Goal: Task Accomplishment & Management: Use online tool/utility

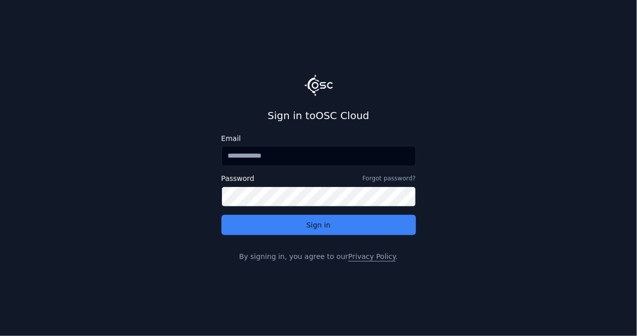
click at [286, 159] on input "Email" at bounding box center [319, 156] width 195 height 20
type input "**********"
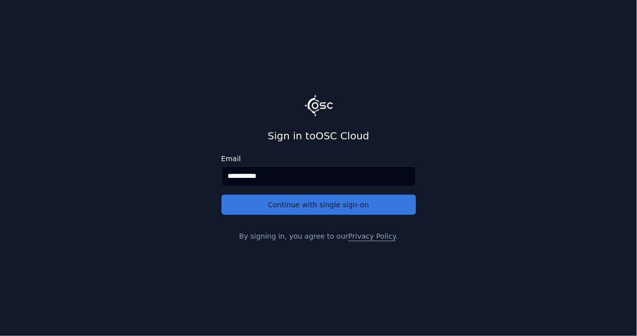
click at [292, 201] on button "Continue with single sign-on" at bounding box center [319, 205] width 195 height 20
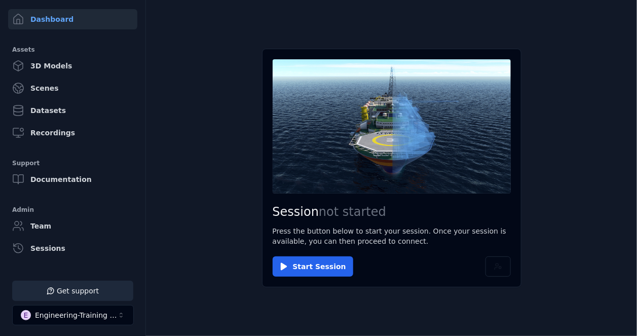
scroll to position [61, 0]
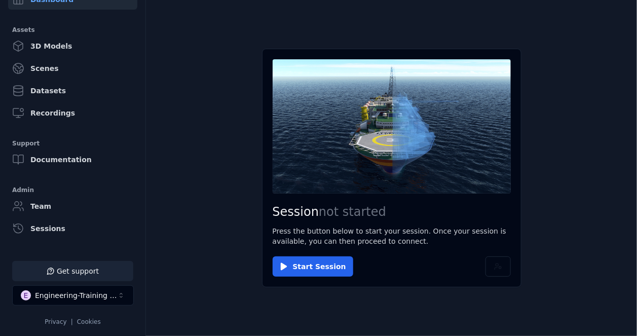
click at [106, 276] on button "Get support" at bounding box center [72, 271] width 121 height 20
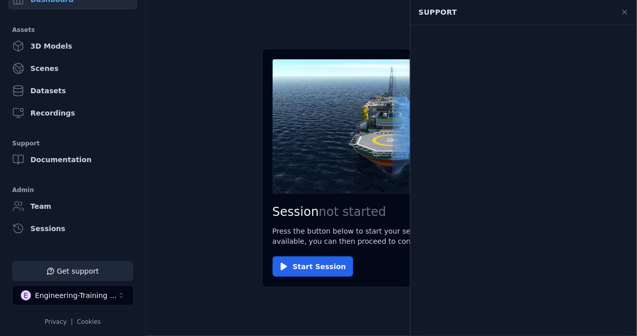
scroll to position [0, 0]
click at [623, 14] on icon at bounding box center [625, 12] width 8 height 8
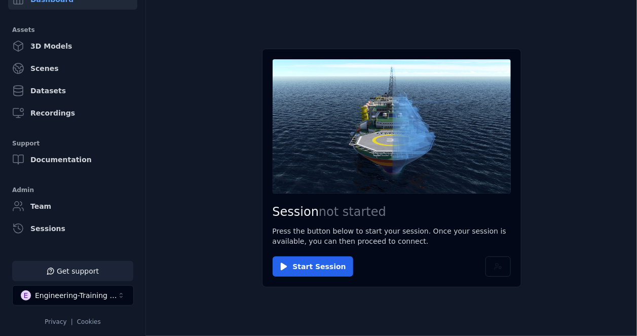
click at [92, 272] on button "Get support" at bounding box center [72, 271] width 121 height 20
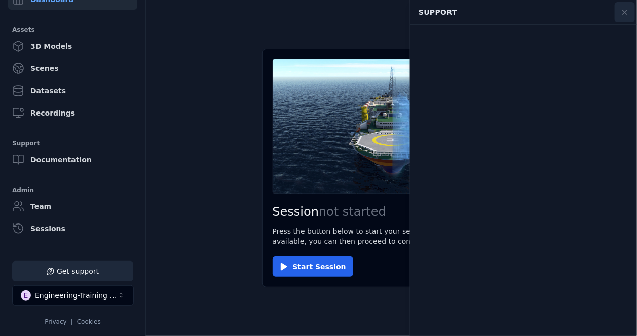
click at [627, 10] on icon at bounding box center [625, 12] width 8 height 8
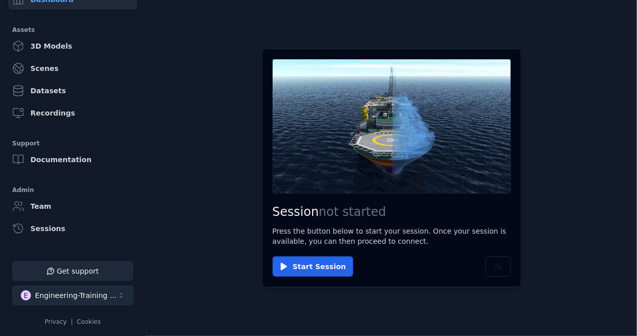
click at [105, 299] on div "Engineering-Training (SSO Staging)" at bounding box center [76, 296] width 82 height 10
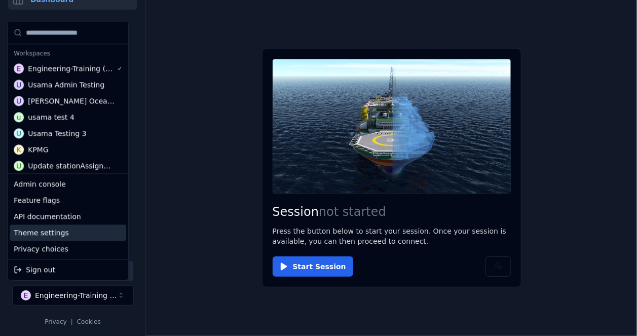
click at [204, 217] on html "Support Dashboard Assets 3D Models Scenes Datasets Recordings Support Documenta…" at bounding box center [318, 168] width 637 height 336
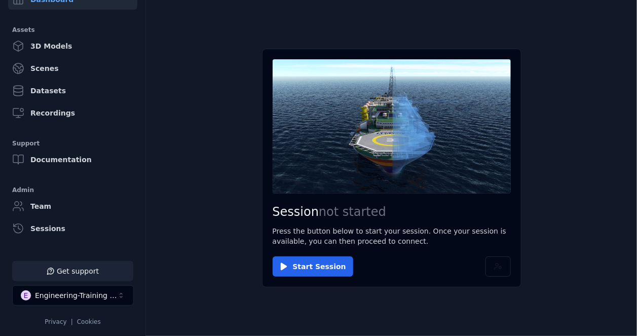
click at [62, 277] on button "Get support" at bounding box center [72, 271] width 121 height 20
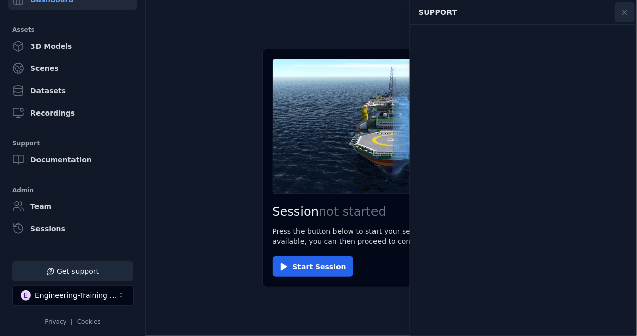
click at [629, 14] on icon at bounding box center [625, 12] width 8 height 8
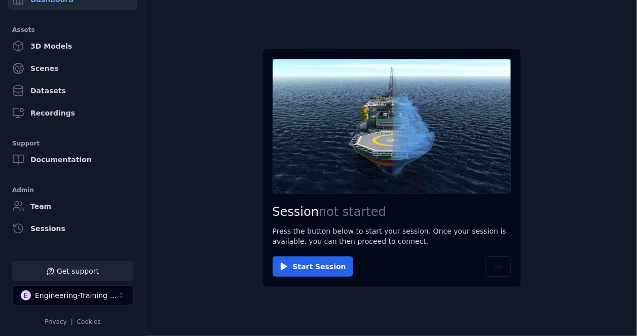
click at [83, 274] on button "Get support" at bounding box center [72, 271] width 121 height 20
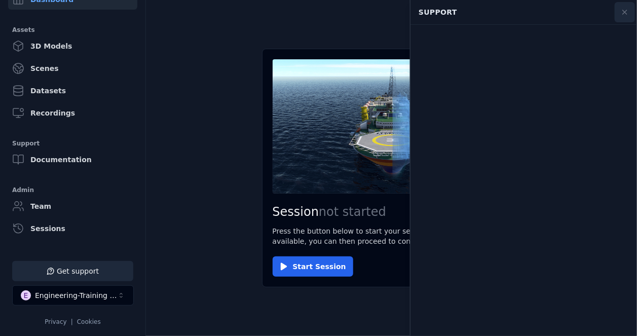
click at [627, 10] on icon at bounding box center [625, 12] width 4 height 4
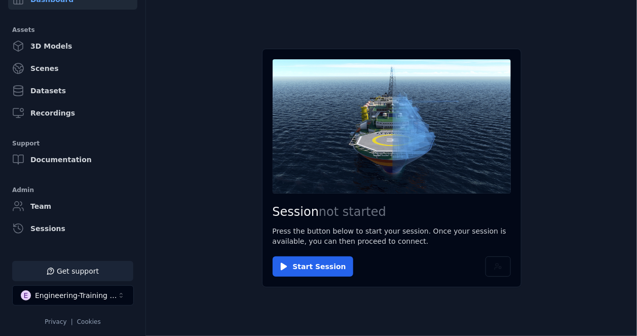
click at [69, 277] on button "Get support" at bounding box center [72, 271] width 121 height 20
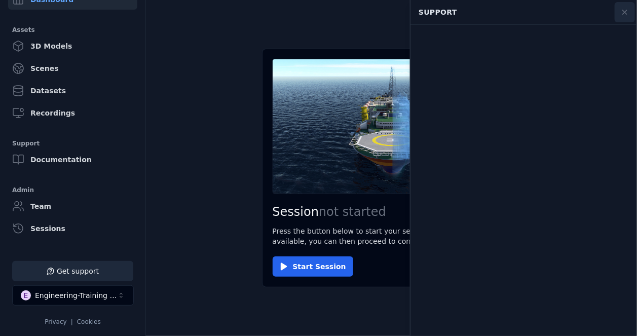
click at [626, 12] on icon at bounding box center [625, 12] width 8 height 8
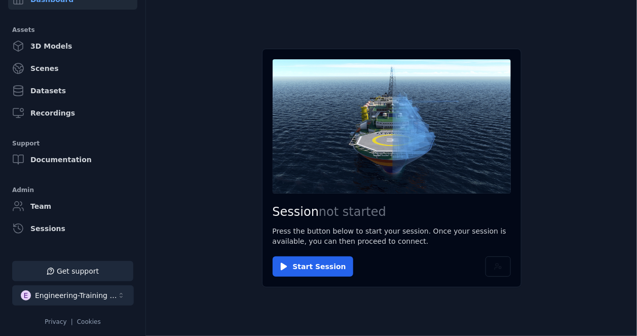
click at [84, 294] on div "Engineering-Training (SSO Staging)" at bounding box center [76, 296] width 82 height 10
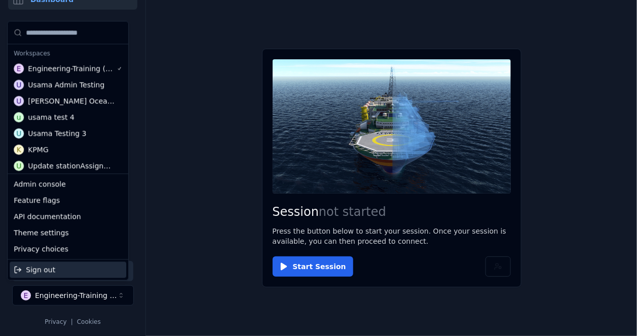
click at [197, 279] on html "Support Dashboard Assets 3D Models Scenes Datasets Recordings Support Documenta…" at bounding box center [318, 168] width 637 height 336
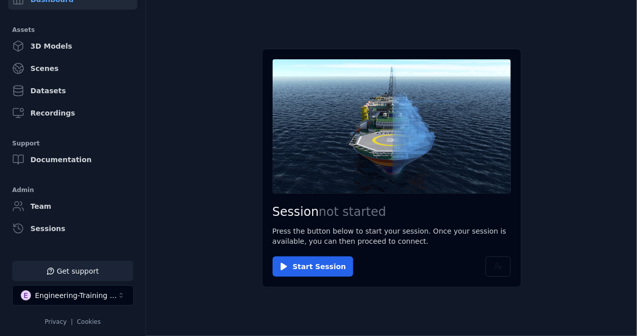
click at [73, 268] on button "Get support" at bounding box center [72, 271] width 121 height 20
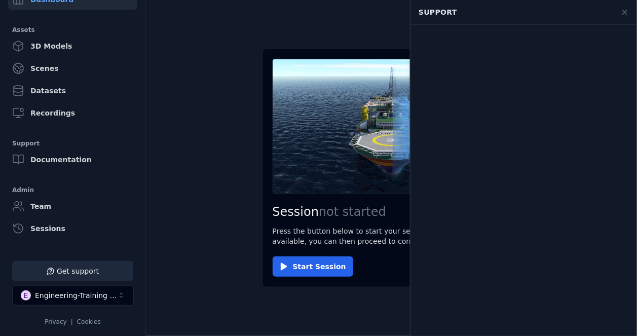
click at [342, 40] on main "Session not started Press the button below to start your session. Once your ses…" at bounding box center [391, 168] width 491 height 336
drag, startPoint x: 94, startPoint y: 259, endPoint x: 141, endPoint y: 259, distance: 46.6
click at [94, 259] on li "Get support E Engineering-Training (SSO Staging) Privacy | Cookies" at bounding box center [73, 293] width 146 height 81
click at [197, 238] on main "Session not started Press the button below to start your session. Once your ses…" at bounding box center [391, 168] width 491 height 336
click at [101, 269] on button "Get support" at bounding box center [72, 271] width 121 height 20
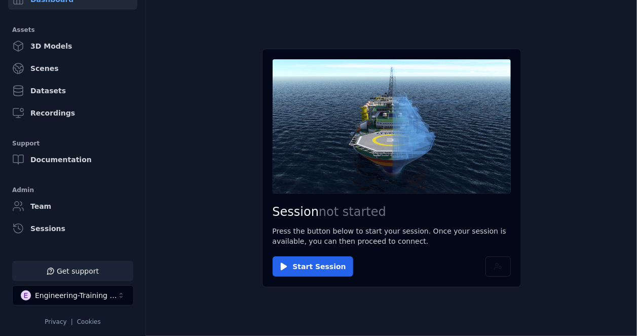
click at [122, 274] on button "Get support" at bounding box center [72, 271] width 121 height 20
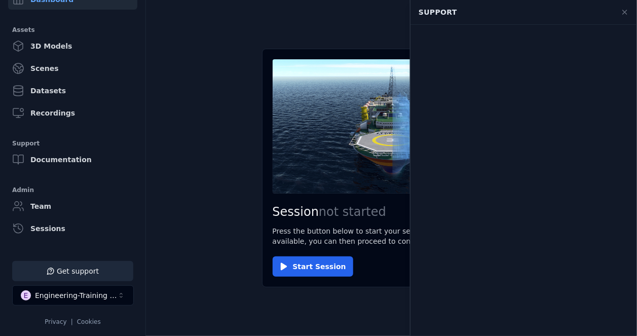
click at [204, 58] on main "Session not started Press the button below to start your session. Once your ses…" at bounding box center [391, 168] width 491 height 336
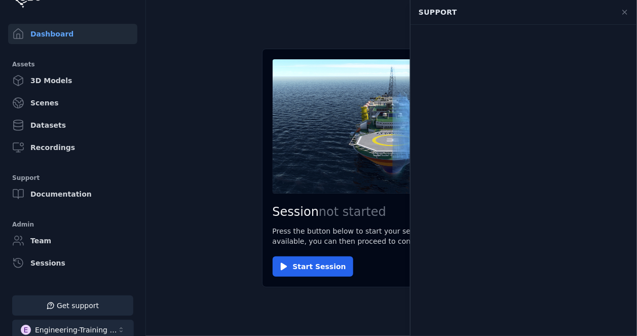
scroll to position [61, 0]
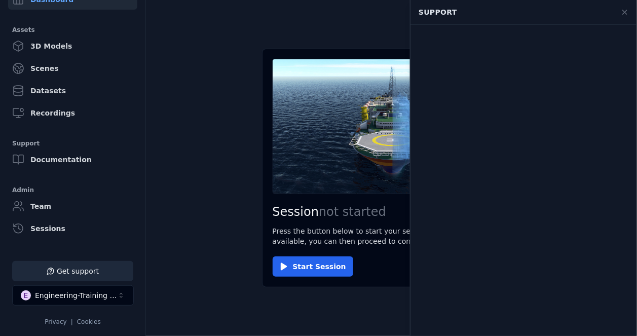
click at [314, 42] on main "Session not started Press the button below to start your session. Once your ses…" at bounding box center [391, 168] width 491 height 336
click at [631, 15] on button at bounding box center [625, 12] width 20 height 20
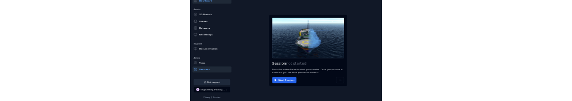
scroll to position [61, 0]
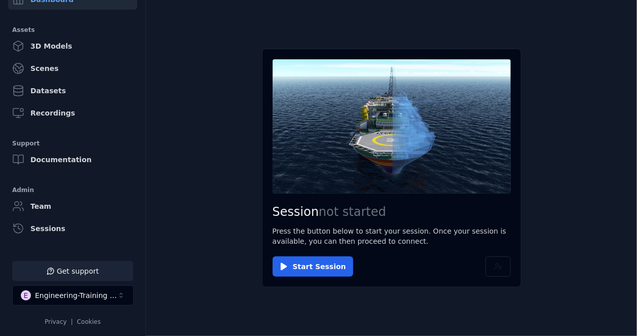
click at [99, 273] on button "Get support" at bounding box center [72, 271] width 121 height 20
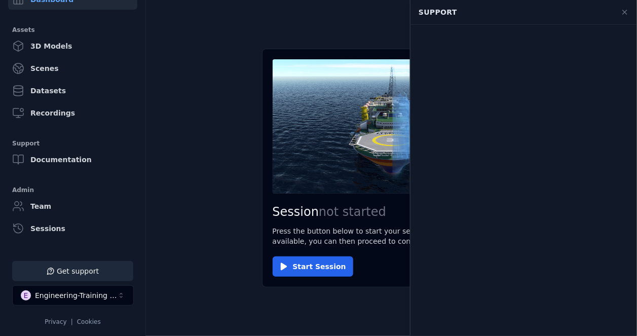
click at [203, 56] on main "Session not started Press the button below to start your session. Once your ses…" at bounding box center [391, 168] width 491 height 336
click at [624, 11] on icon at bounding box center [625, 12] width 4 height 4
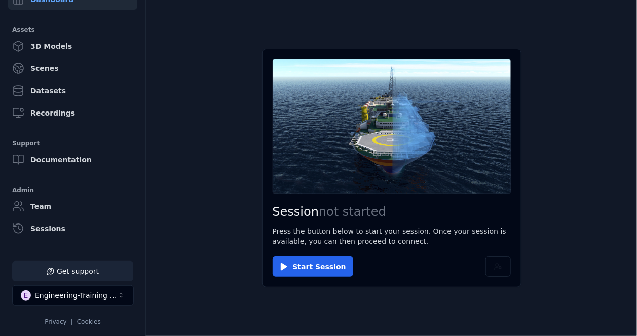
click at [93, 262] on button "Get support" at bounding box center [72, 271] width 121 height 20
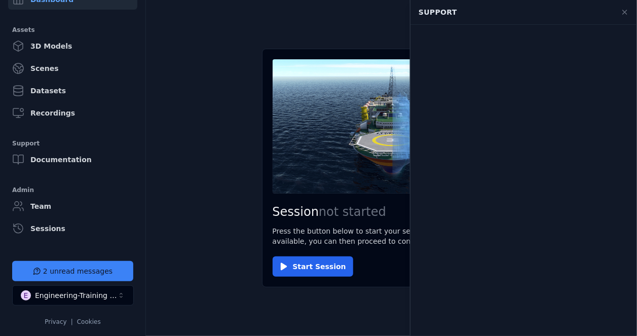
click at [335, 37] on main "Session not started Press the button below to start your session. Once your ses…" at bounding box center [391, 168] width 491 height 336
click at [629, 9] on button at bounding box center [625, 12] width 20 height 20
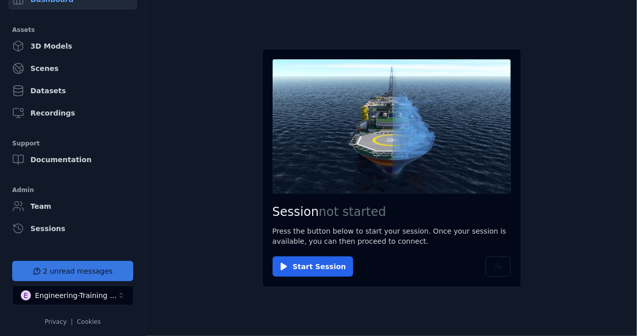
click at [56, 274] on button "2 unread messages" at bounding box center [72, 271] width 121 height 20
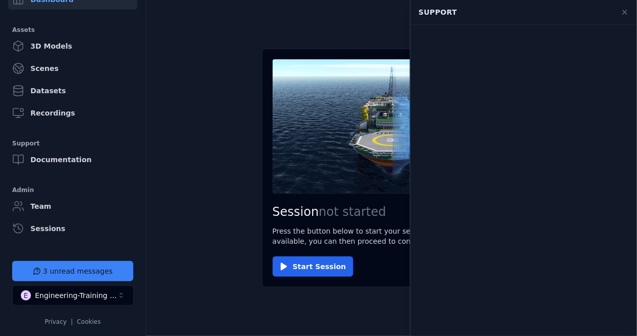
click at [170, 268] on main "Session not started Press the button below to start your session. Once your ses…" at bounding box center [391, 168] width 491 height 336
click at [621, 8] on button at bounding box center [625, 12] width 20 height 20
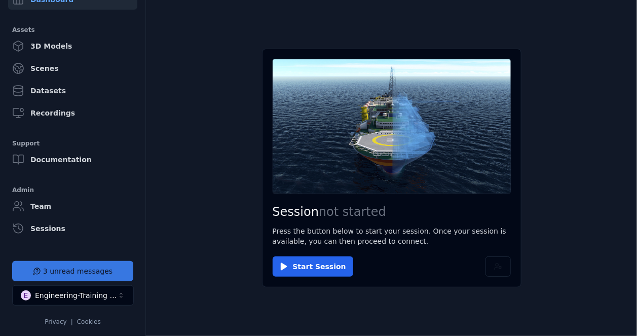
click at [65, 270] on button "3 unread messages" at bounding box center [72, 271] width 121 height 20
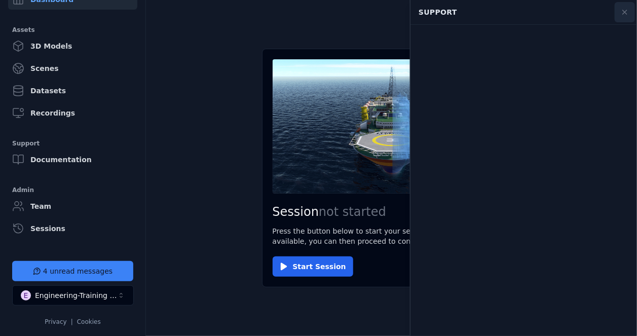
click at [633, 13] on button at bounding box center [625, 12] width 20 height 20
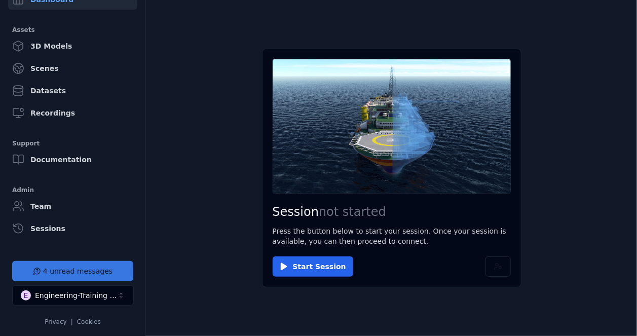
click at [65, 271] on button "4 unread messages" at bounding box center [72, 271] width 121 height 20
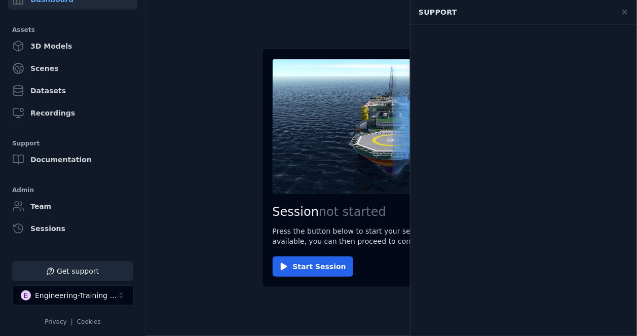
click at [187, 267] on main "Session not started Press the button below to start your session. Once your ses…" at bounding box center [391, 168] width 491 height 336
click at [623, 11] on icon at bounding box center [625, 12] width 8 height 8
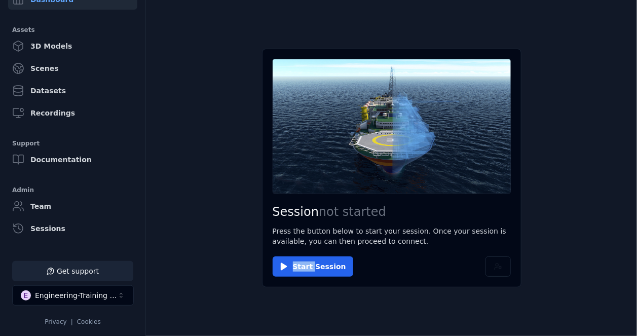
click at [102, 277] on button "Get support" at bounding box center [72, 271] width 121 height 20
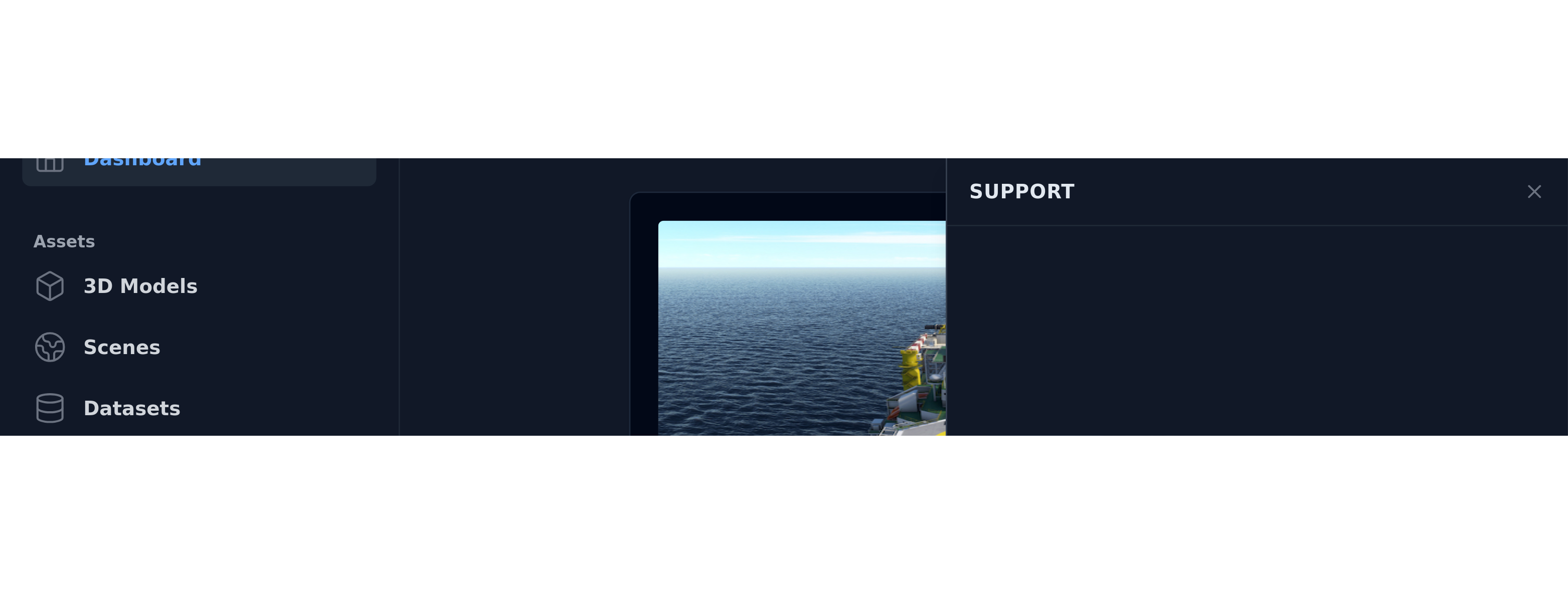
scroll to position [0, 0]
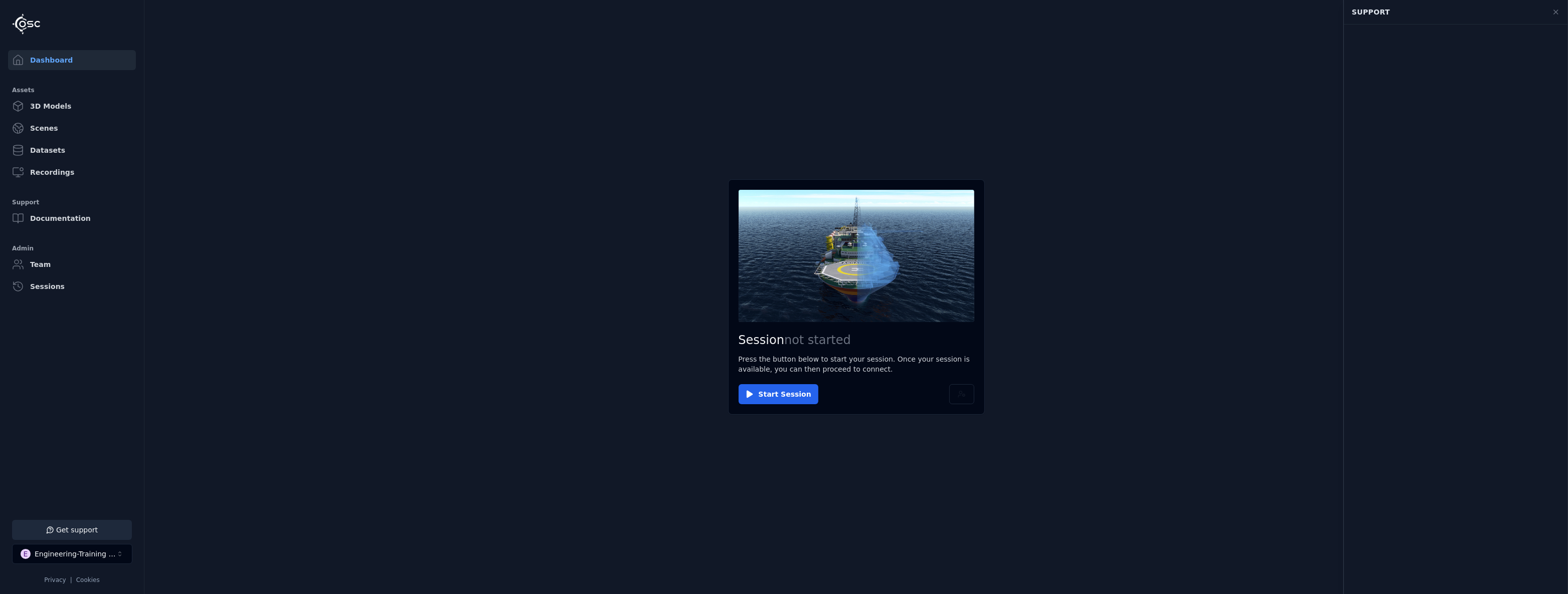
click at [404, 332] on main "Session not started Press the button below to start your session. Once your ses…" at bounding box center [856, 297] width 1424 height 594
click at [630, 10] on icon at bounding box center [1555, 12] width 8 height 8
click at [85, 332] on button "Get support" at bounding box center [71, 530] width 120 height 20
click at [630, 65] on main "Session not started Press the button below to start your session. Once your ses…" at bounding box center [856, 297] width 1424 height 594
click at [630, 97] on main "Session not started Press the button below to start your session. Once your ses…" at bounding box center [856, 297] width 1424 height 594
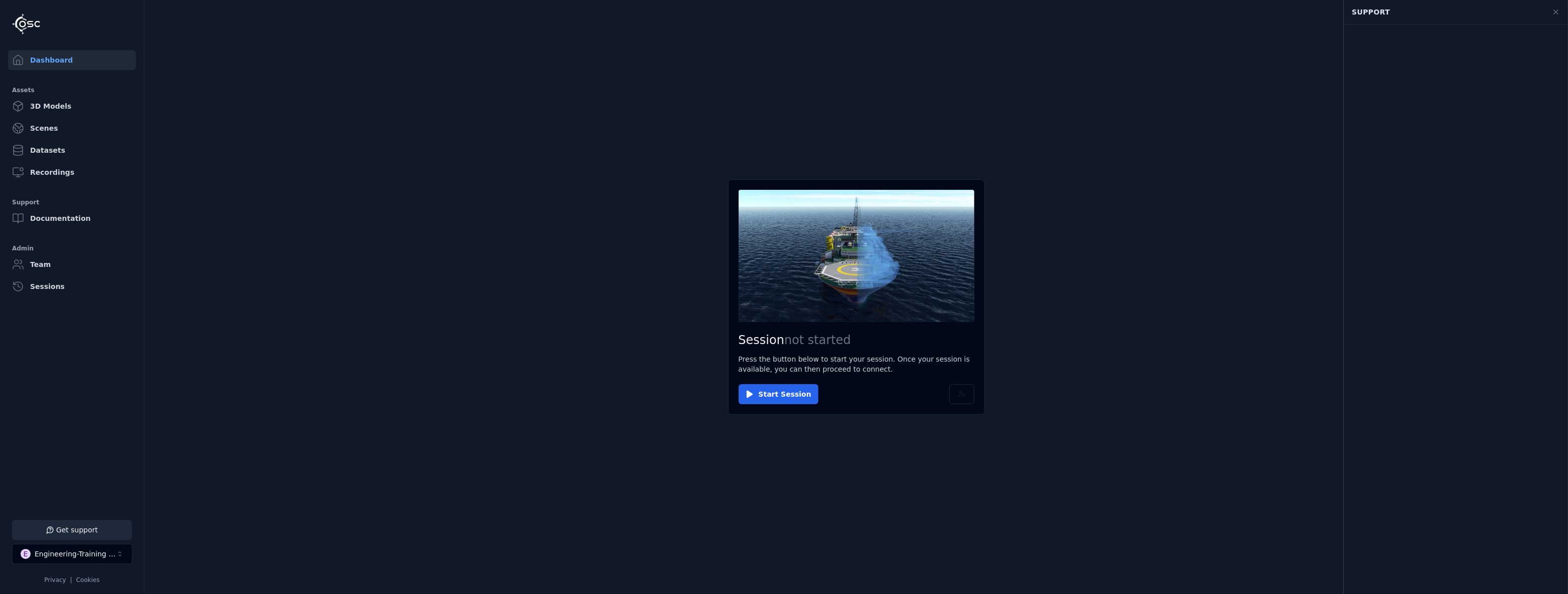
click at [630, 97] on main "Session not started Press the button below to start your session. Once your ses…" at bounding box center [856, 297] width 1424 height 594
click at [630, 14] on icon at bounding box center [1555, 12] width 8 height 8
click at [67, 332] on button "Get support" at bounding box center [71, 530] width 120 height 20
click at [630, 174] on main "Session not started Press the button below to start your session. Once your ses…" at bounding box center [856, 297] width 1424 height 594
click at [630, 11] on icon at bounding box center [1555, 12] width 8 height 8
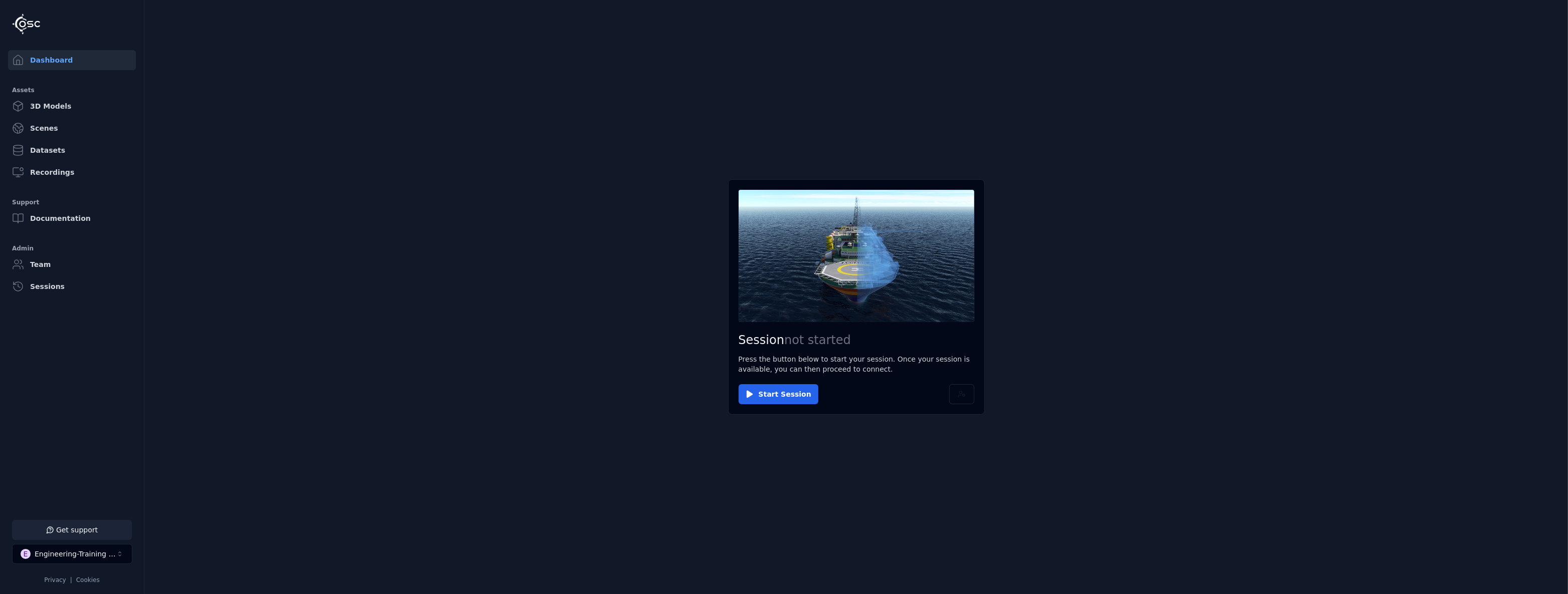
click at [112, 332] on button "Get support" at bounding box center [71, 530] width 120 height 20
click at [105, 332] on button "Get support" at bounding box center [71, 530] width 120 height 20
click at [115, 332] on button "Get support" at bounding box center [71, 530] width 120 height 20
click at [630, 56] on main "Session not started Press the button below to start your session. Once your ses…" at bounding box center [856, 297] width 1424 height 594
click at [630, 12] on button at bounding box center [1555, 12] width 20 height 20
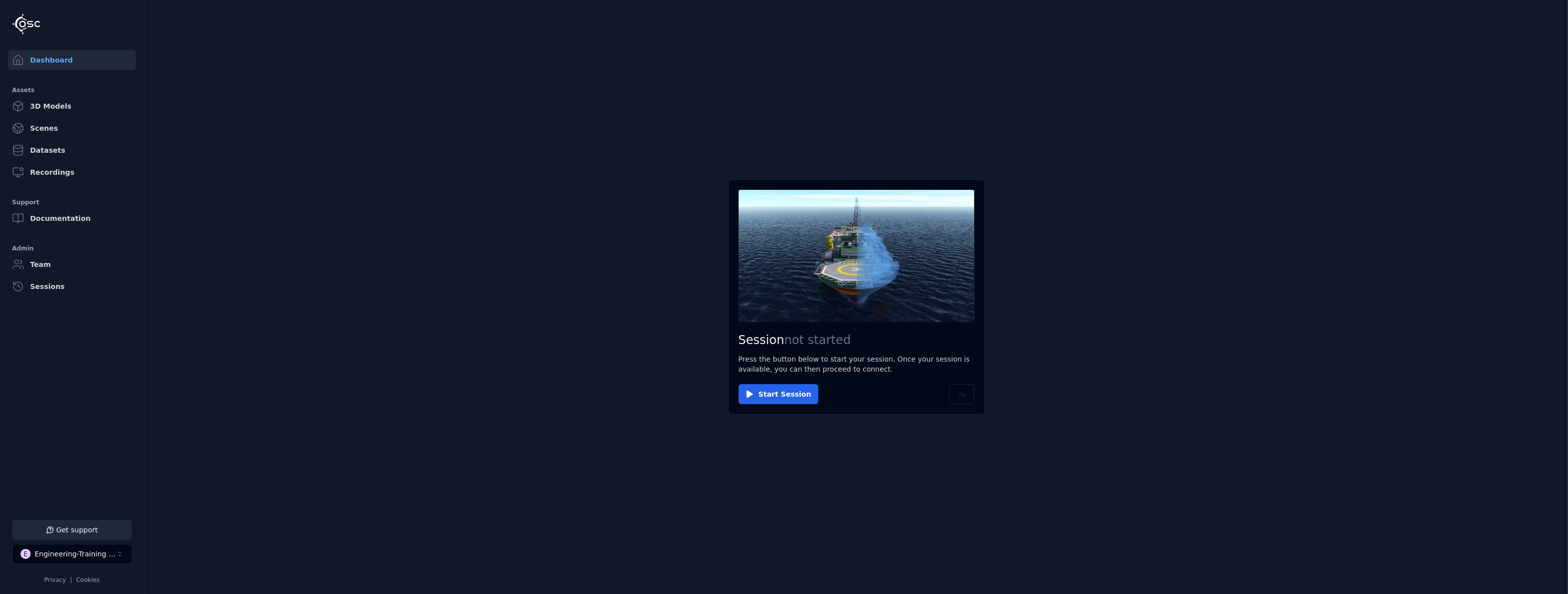
drag, startPoint x: 72, startPoint y: 531, endPoint x: 451, endPoint y: 573, distance: 381.3
click at [72, 332] on button "Get support" at bounding box center [71, 530] width 120 height 20
click at [630, 321] on main "Session not started Press the button below to start your session. Once your ses…" at bounding box center [856, 297] width 1424 height 594
click at [630, 16] on icon at bounding box center [1555, 12] width 8 height 8
drag, startPoint x: 85, startPoint y: 537, endPoint x: 96, endPoint y: 535, distance: 11.2
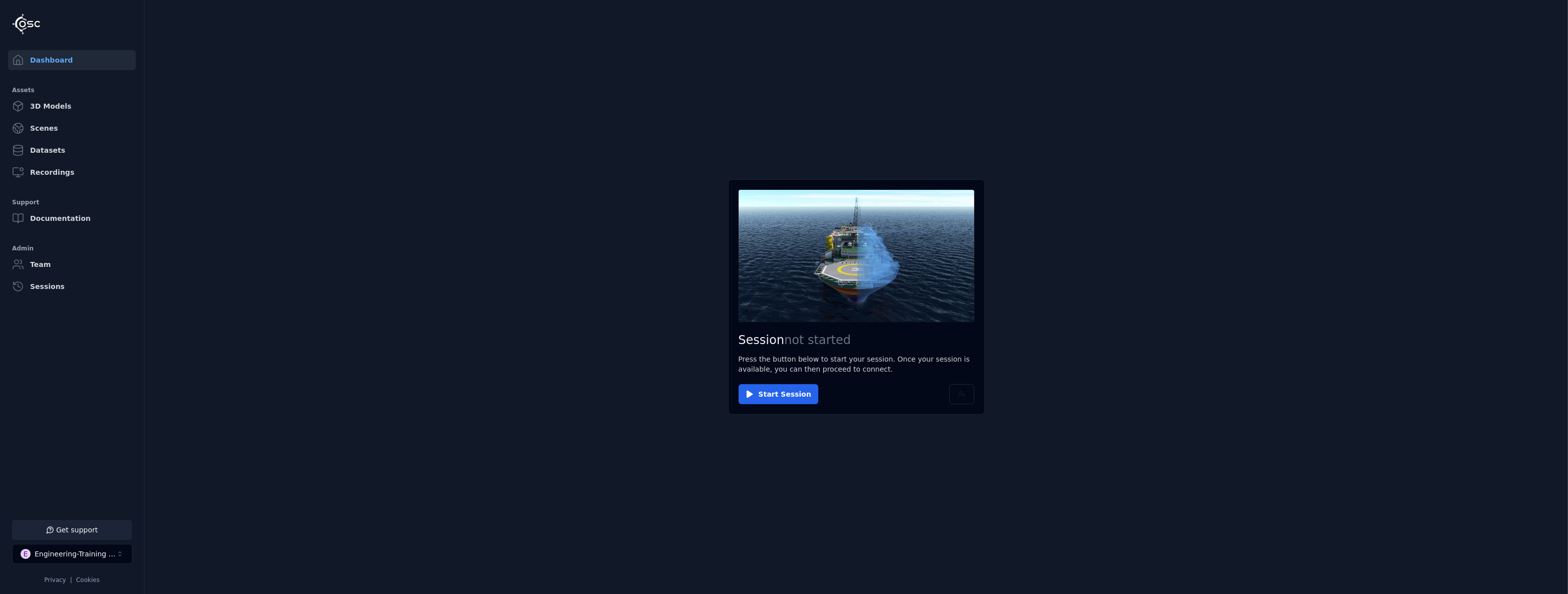
click at [85, 537] on button "Get support" at bounding box center [71, 530] width 120 height 20
click at [1259, 116] on main "Session not started Press the button below to start your session. Once your ses…" at bounding box center [856, 297] width 1424 height 594
click at [1556, 10] on icon at bounding box center [1555, 12] width 8 height 8
click at [100, 531] on button "Get support" at bounding box center [71, 530] width 120 height 20
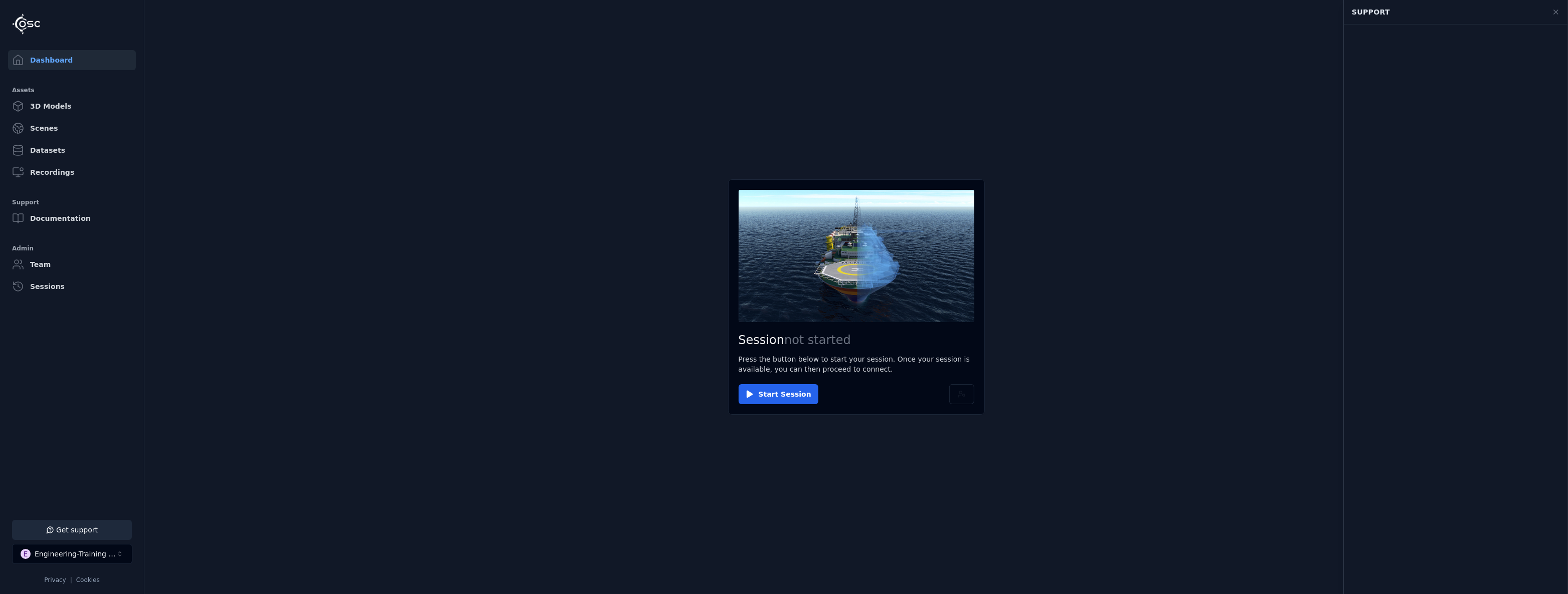
click at [1162, 196] on main "Session not started Press the button below to start your session. Once your ses…" at bounding box center [856, 297] width 1424 height 594
click at [1550, 14] on button at bounding box center [1555, 12] width 20 height 20
click at [103, 532] on button "Get support" at bounding box center [71, 530] width 120 height 20
click at [1559, 8] on icon at bounding box center [1555, 12] width 8 height 8
click at [97, 532] on button "1 unread message" at bounding box center [71, 530] width 120 height 20
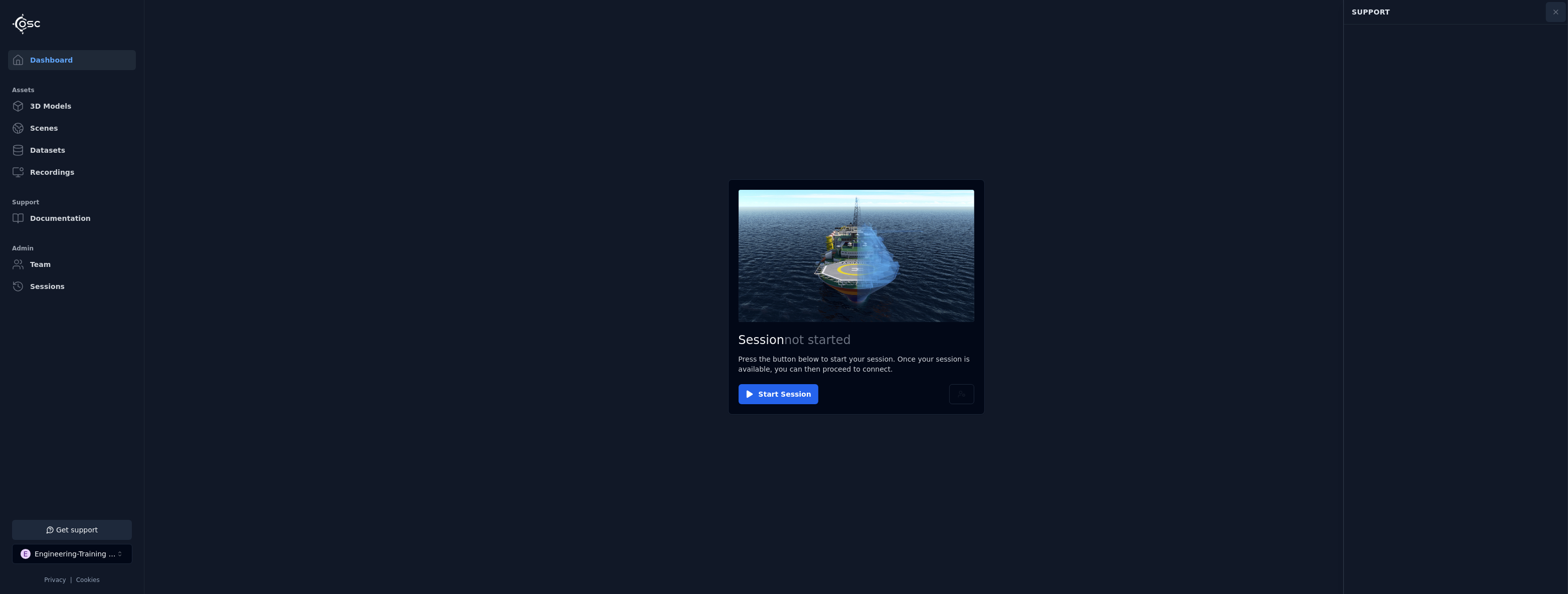
click at [1555, 13] on icon at bounding box center [1555, 12] width 8 height 8
click at [122, 537] on button "Get support" at bounding box center [71, 530] width 120 height 20
click at [930, 93] on main "Session not started Press the button below to start your session. Once your ses…" at bounding box center [856, 297] width 1424 height 594
drag, startPoint x: 412, startPoint y: 223, endPoint x: 417, endPoint y: 223, distance: 5.0
click at [413, 223] on main "Session not started Press the button below to start your session. Once your ses…" at bounding box center [856, 297] width 1424 height 594
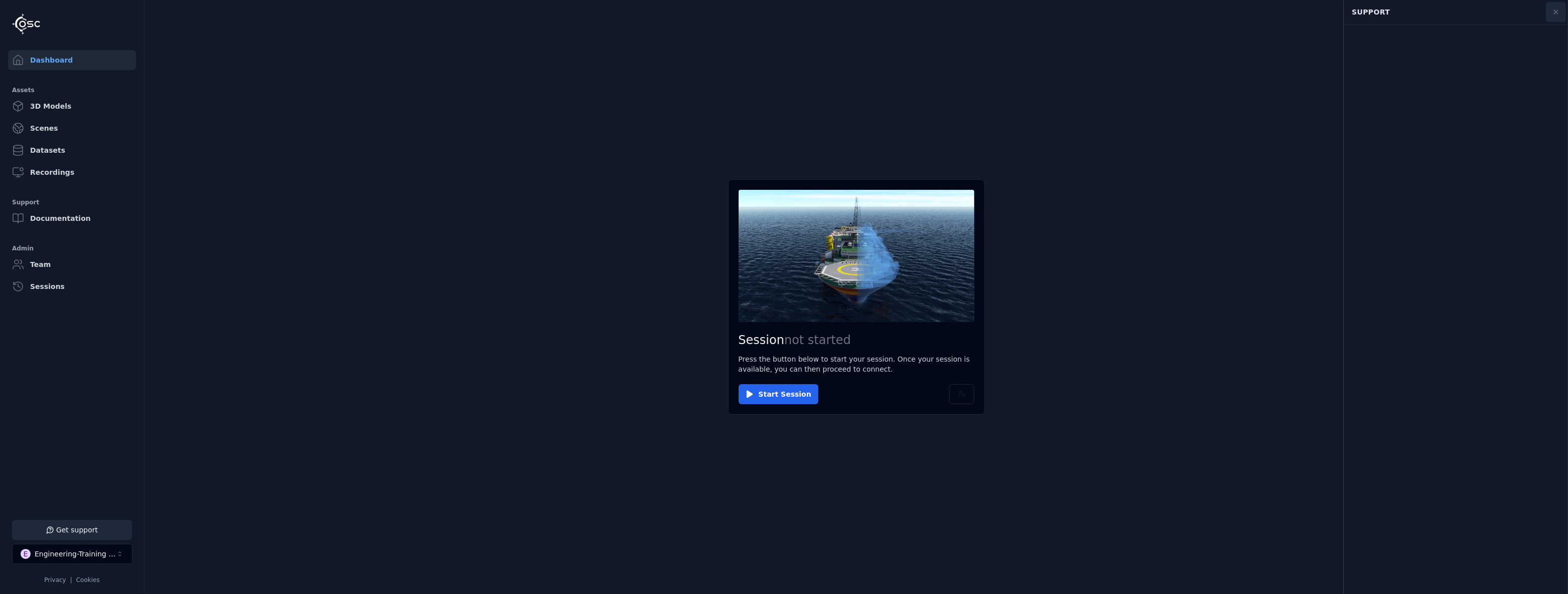
click at [1564, 12] on button at bounding box center [1555, 12] width 20 height 20
click at [89, 531] on button "Get support" at bounding box center [71, 530] width 120 height 20
click at [1559, 7] on button at bounding box center [1555, 12] width 20 height 20
click at [100, 523] on button "Get support" at bounding box center [71, 530] width 120 height 20
click at [247, 546] on main "Session not started Press the button below to start your session. Once your ses…" at bounding box center [856, 297] width 1424 height 594
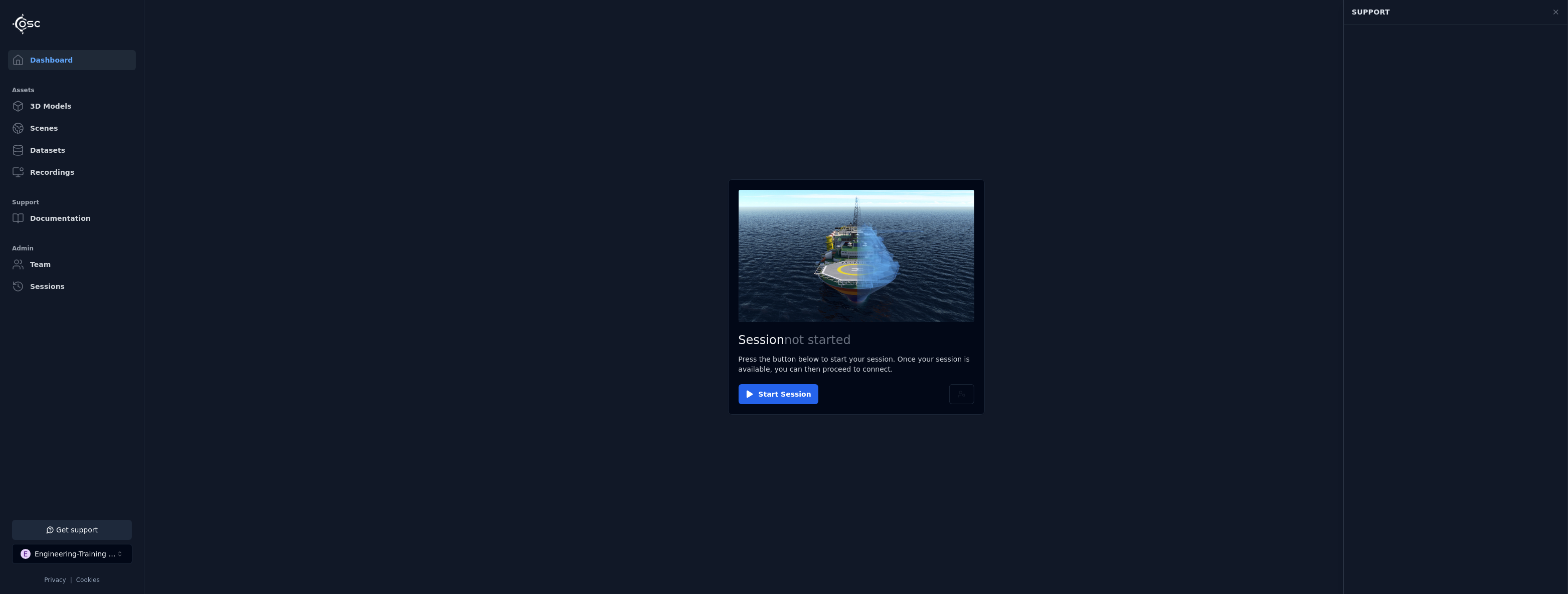
click at [606, 204] on main "Session not started Press the button below to start your session. Once your ses…" at bounding box center [856, 297] width 1424 height 594
click at [1276, 52] on main "Session not started Press the button below to start your session. Once your ses…" at bounding box center [856, 297] width 1424 height 594
click at [1558, 7] on button at bounding box center [1555, 12] width 20 height 20
click at [104, 535] on button "1 unread message" at bounding box center [71, 530] width 120 height 20
click at [1317, 59] on main "Session not started Press the button below to start your session. Once your ses…" at bounding box center [856, 297] width 1424 height 594
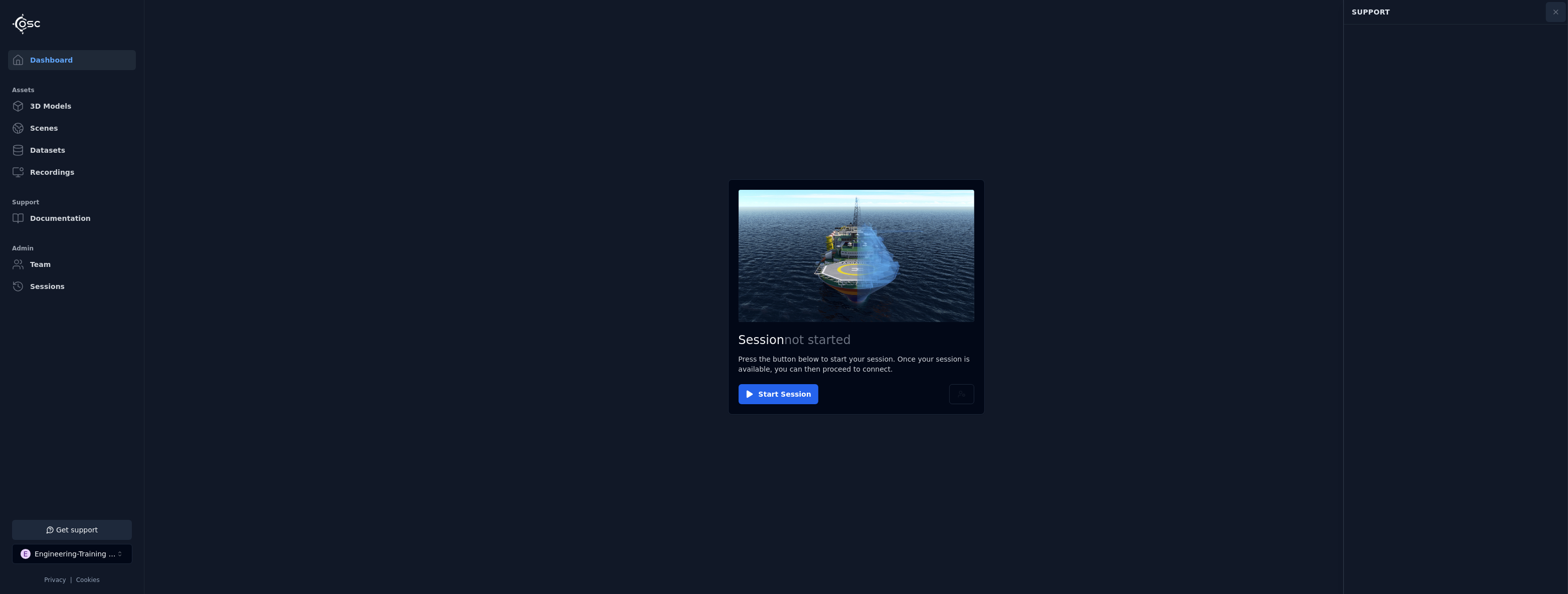
click at [1553, 17] on button at bounding box center [1555, 12] width 20 height 20
click at [108, 536] on button "Get support" at bounding box center [71, 530] width 120 height 20
click at [1552, 13] on icon at bounding box center [1555, 12] width 8 height 8
click at [105, 520] on li "Get support E Engineering-Training (SSO Staging) Privacy | Cookies" at bounding box center [72, 552] width 144 height 80
click at [123, 523] on button "Get support" at bounding box center [71, 530] width 120 height 20
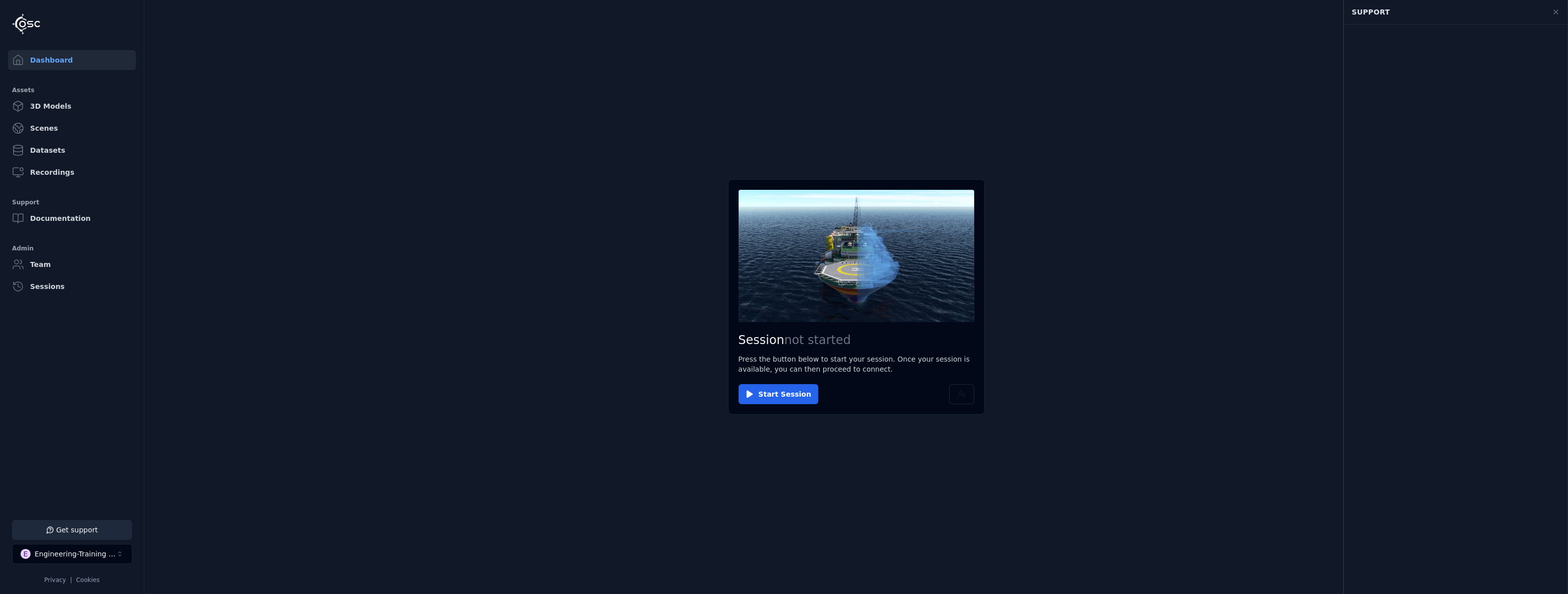
click at [1303, 54] on main "Session not started Press the button below to start your session. Once your ses…" at bounding box center [856, 297] width 1424 height 594
click at [1551, 17] on button at bounding box center [1555, 12] width 20 height 20
click at [126, 556] on button "E Engineering-Training (SSO Staging)" at bounding box center [72, 554] width 121 height 20
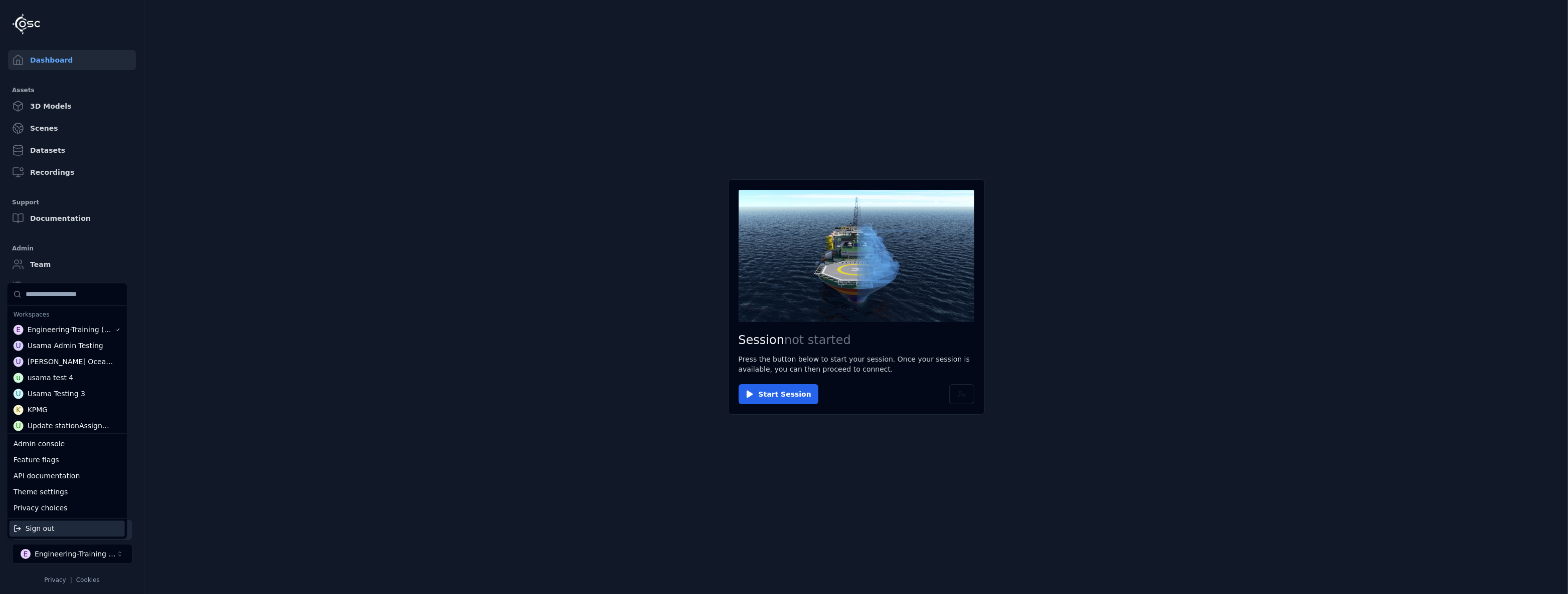
click at [251, 492] on html "Support Dashboard Assets 3D Models Scenes Datasets Recordings Support Documenta…" at bounding box center [784, 297] width 1568 height 594
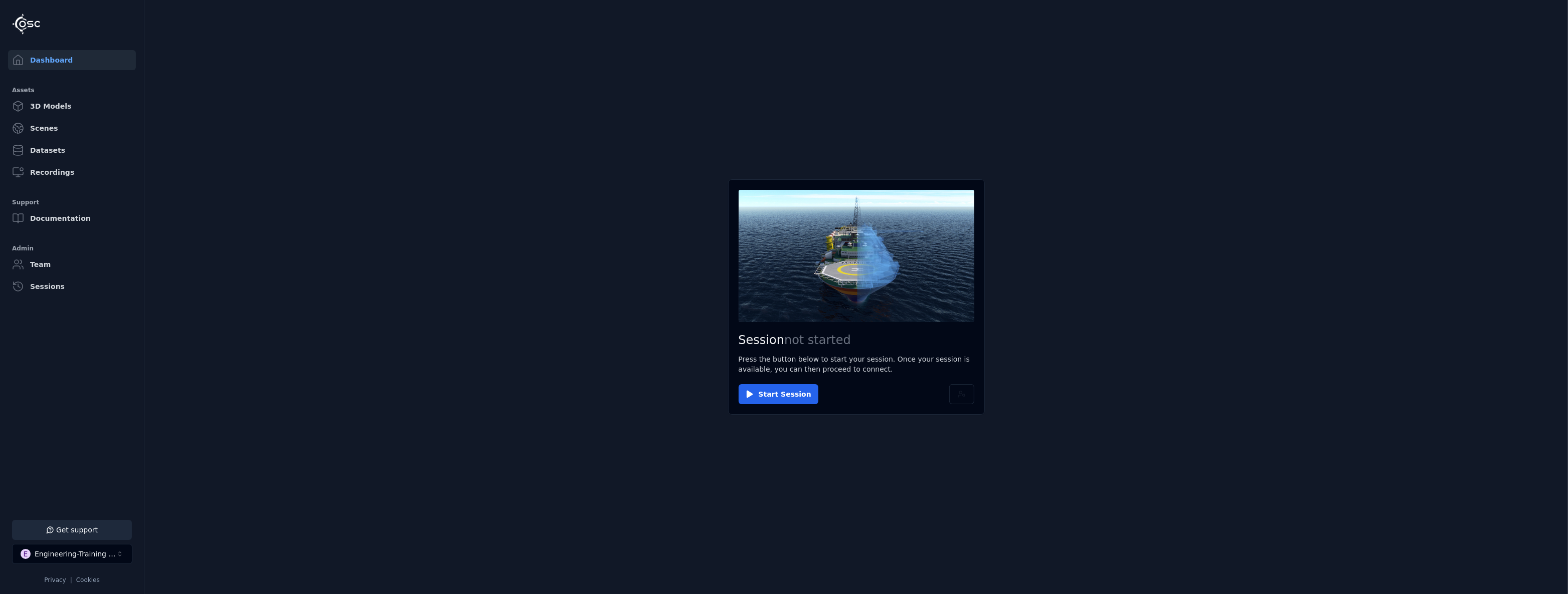
click at [118, 560] on button "E Engineering-Training (SSO Staging)" at bounding box center [72, 554] width 121 height 20
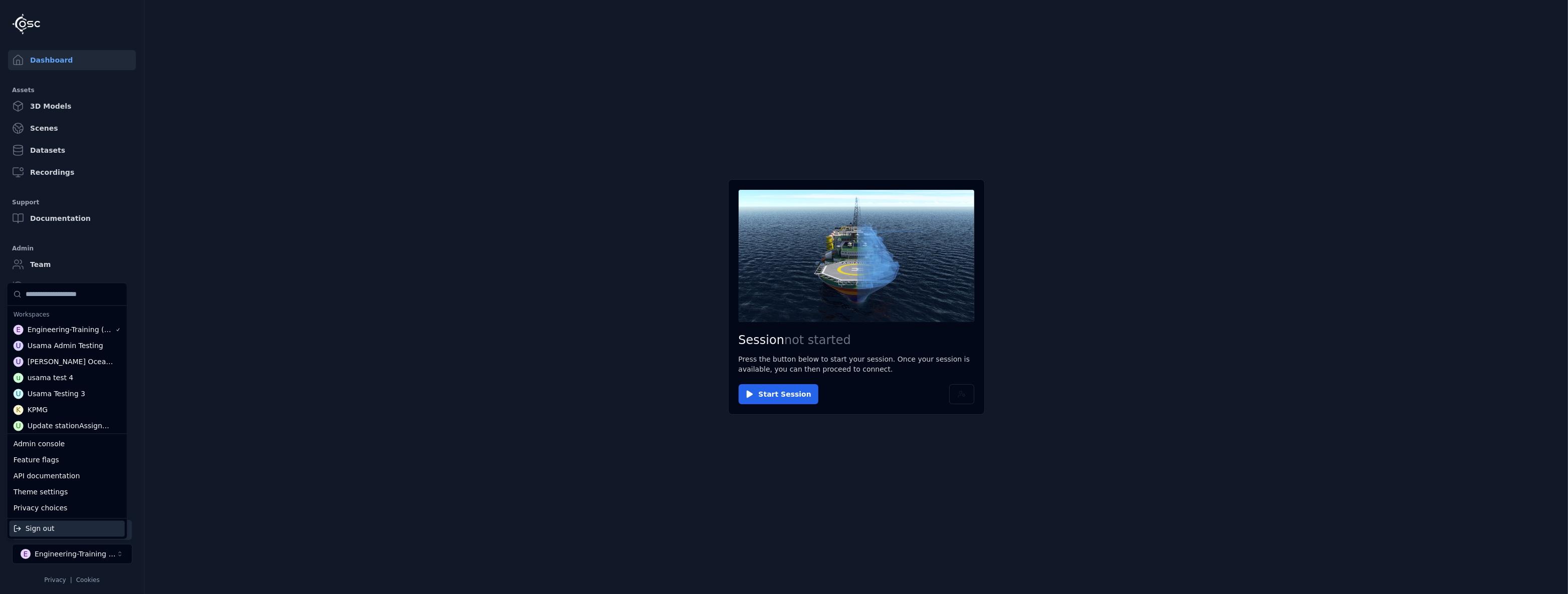
click at [792, 394] on html "Support Dashboard Assets 3D Models Scenes Datasets Recordings Support Documenta…" at bounding box center [784, 297] width 1568 height 594
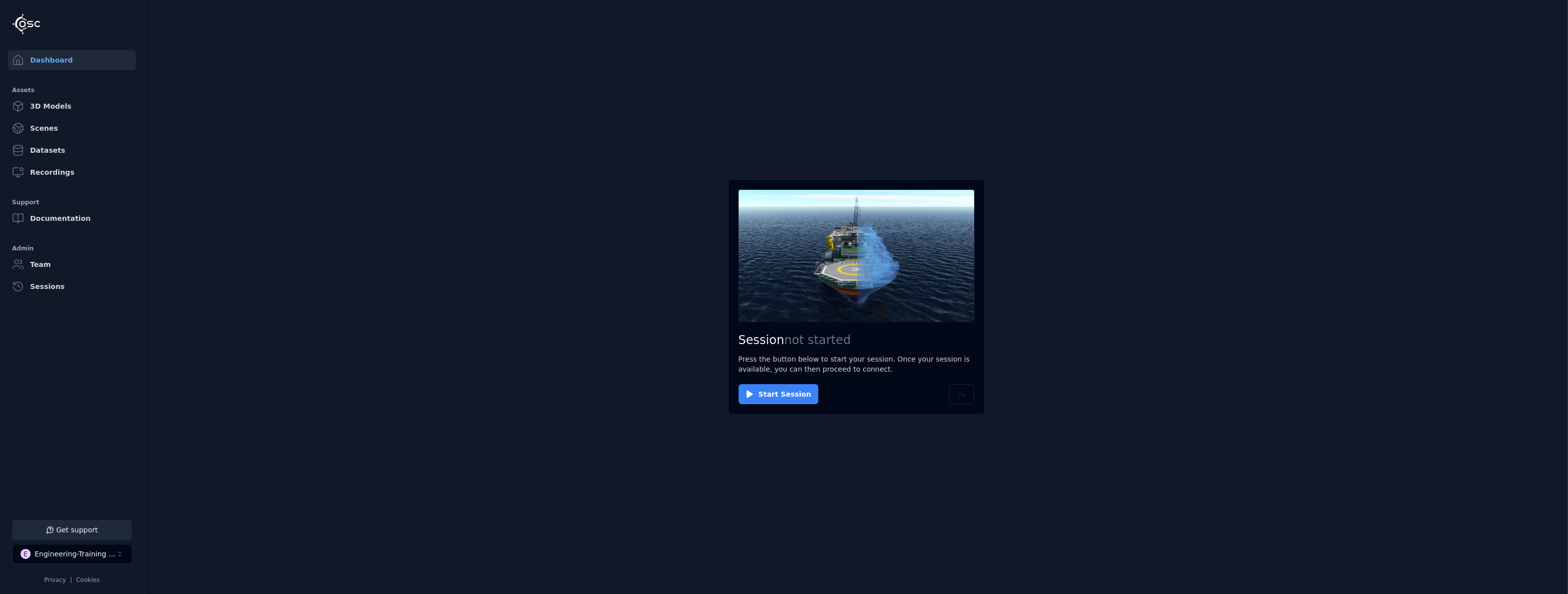
click at [784, 391] on button "Start Session" at bounding box center [778, 394] width 80 height 20
click at [772, 396] on button "Connect" at bounding box center [761, 394] width 46 height 20
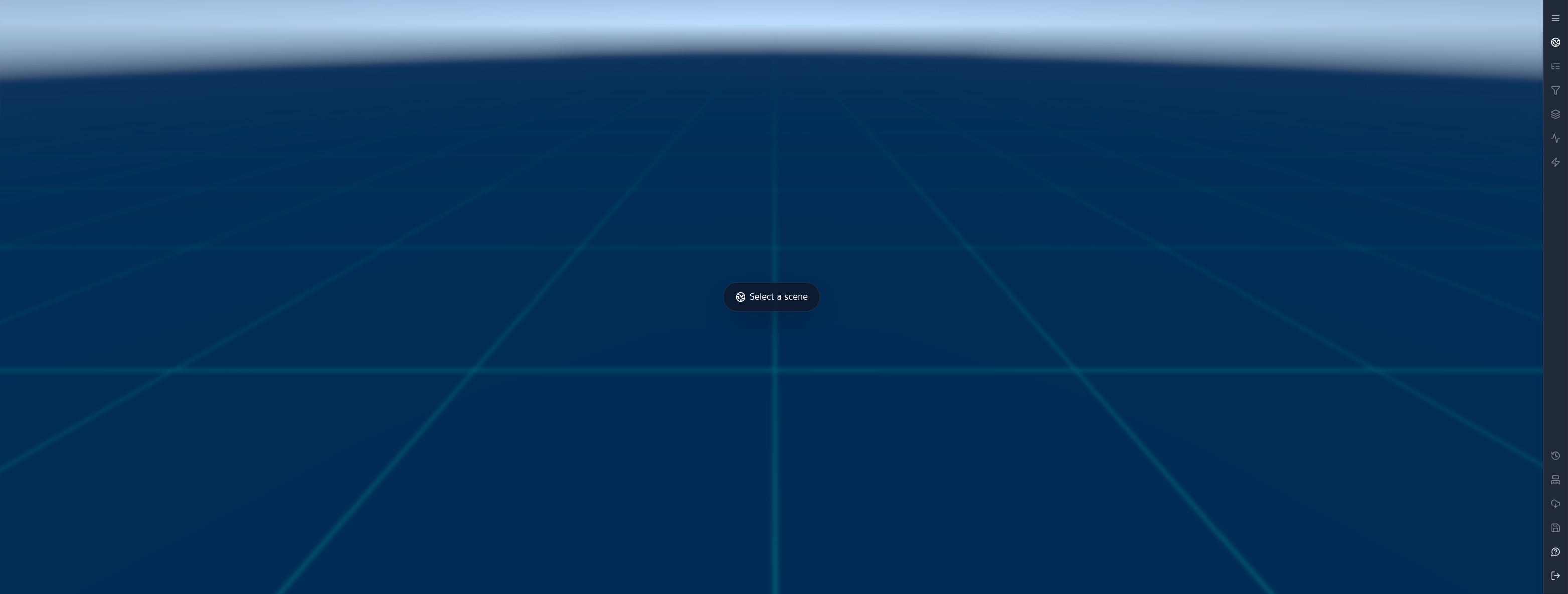
click at [1556, 35] on link at bounding box center [1555, 42] width 24 height 24
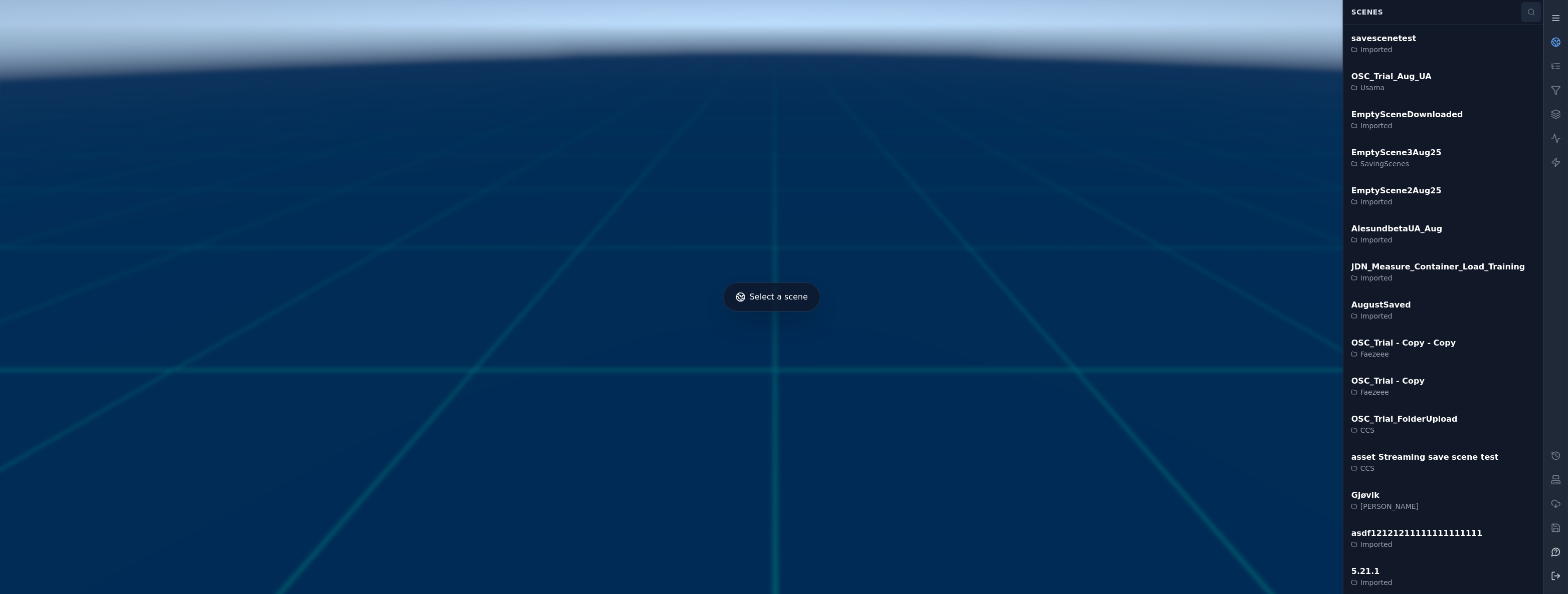
click at [1538, 11] on button at bounding box center [1530, 12] width 20 height 20
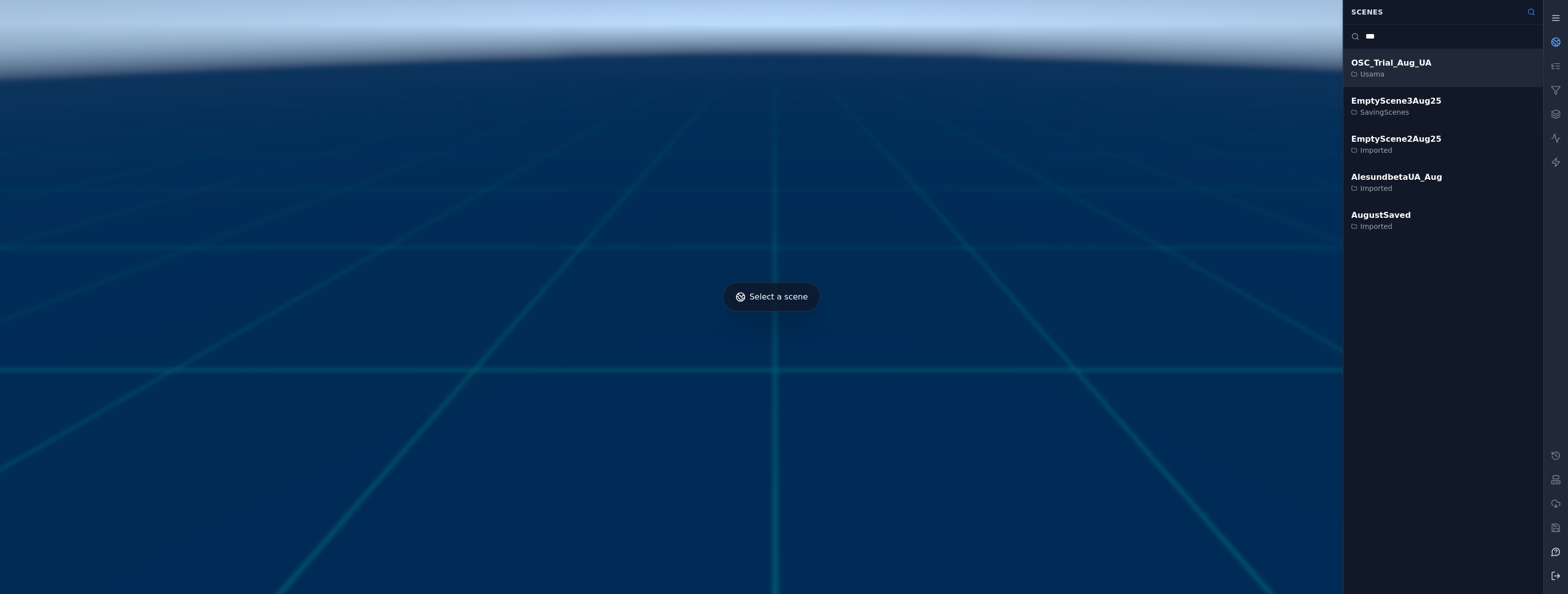
type input "***"
click at [1488, 64] on div "OSC_Trial_Aug_UA Usama" at bounding box center [1442, 68] width 200 height 39
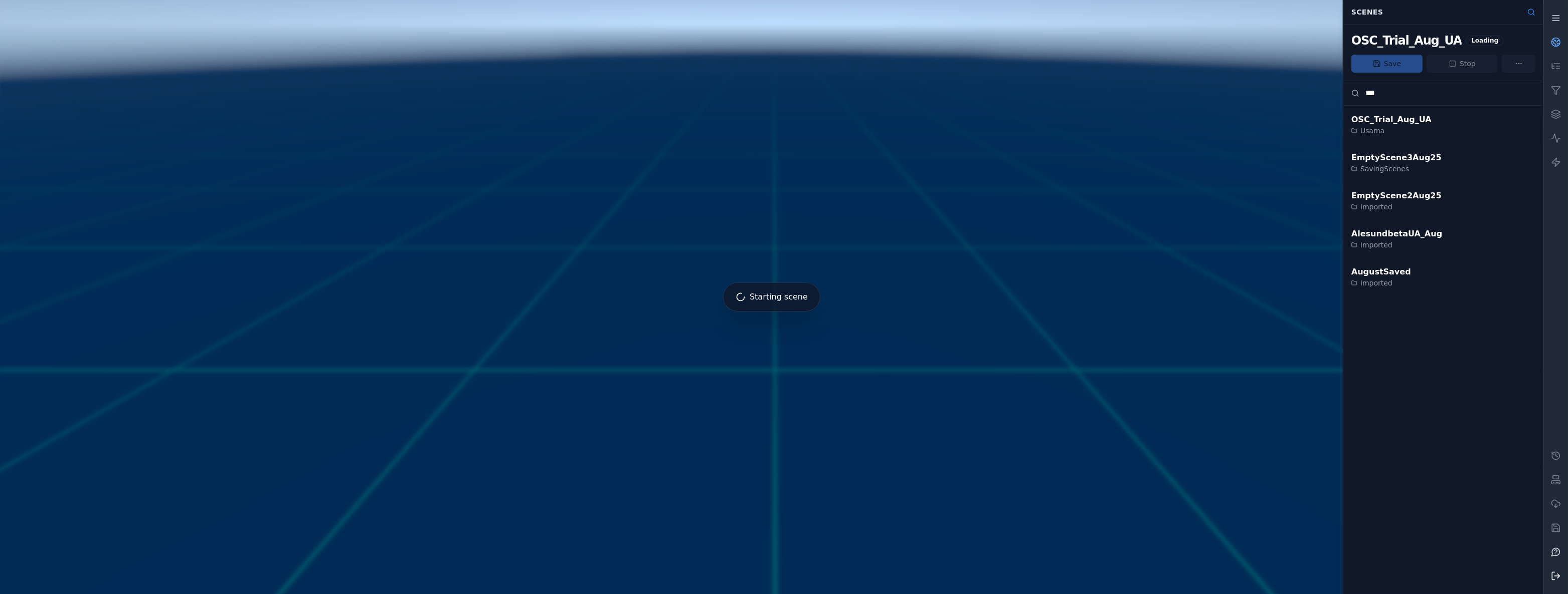
click at [1556, 574] on icon at bounding box center [1555, 576] width 10 height 10
